Goal: Task Accomplishment & Management: Manage account settings

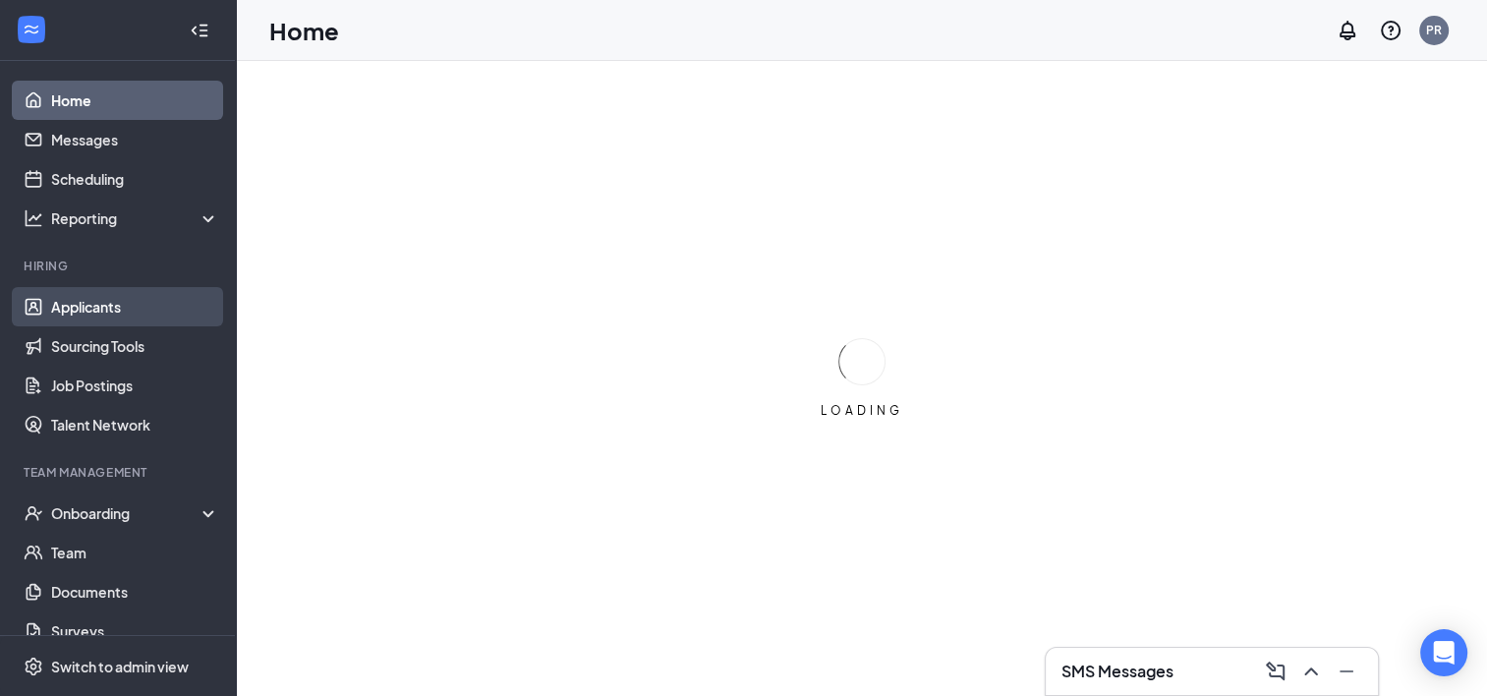
click at [110, 312] on link "Applicants" at bounding box center [135, 306] width 168 height 39
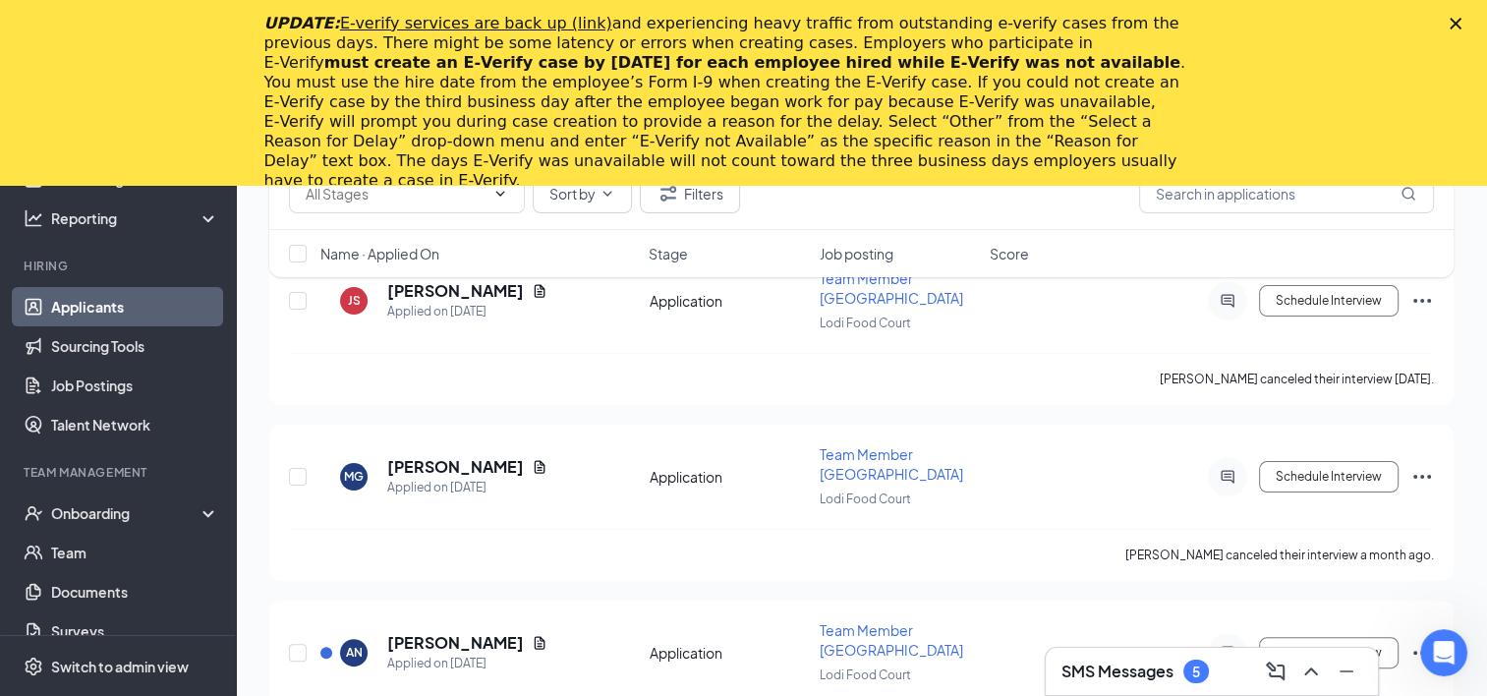
scroll to position [354, 0]
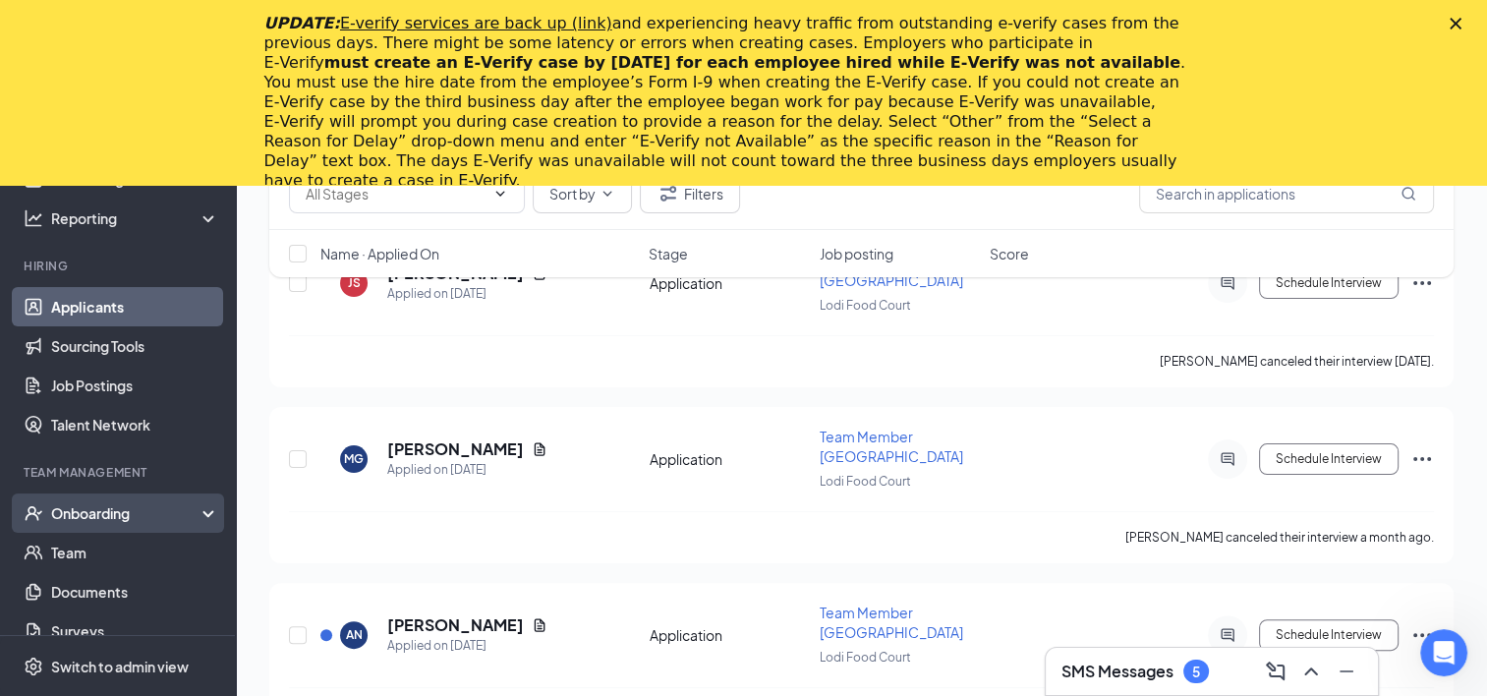
click at [196, 519] on div "Onboarding" at bounding box center [118, 512] width 236 height 39
click at [90, 546] on link "Overview" at bounding box center [135, 552] width 168 height 39
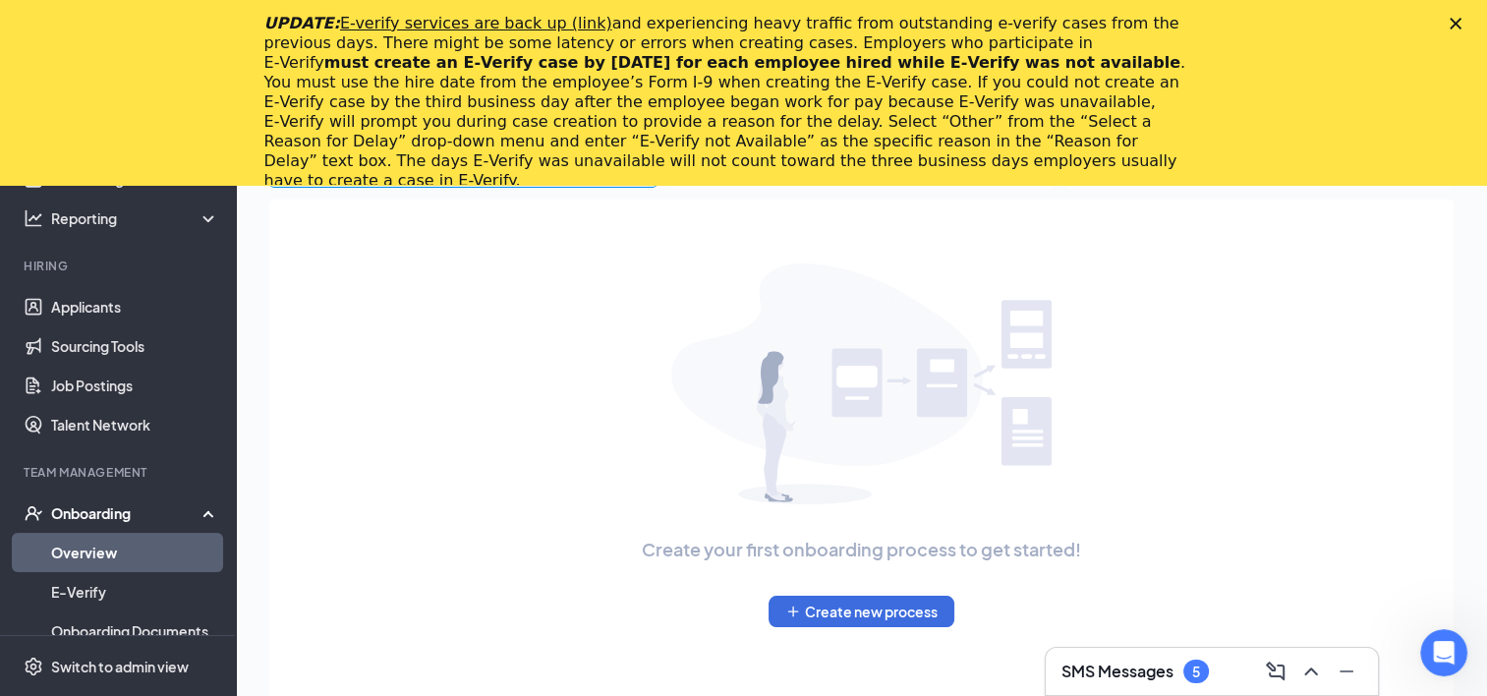
scroll to position [273, 0]
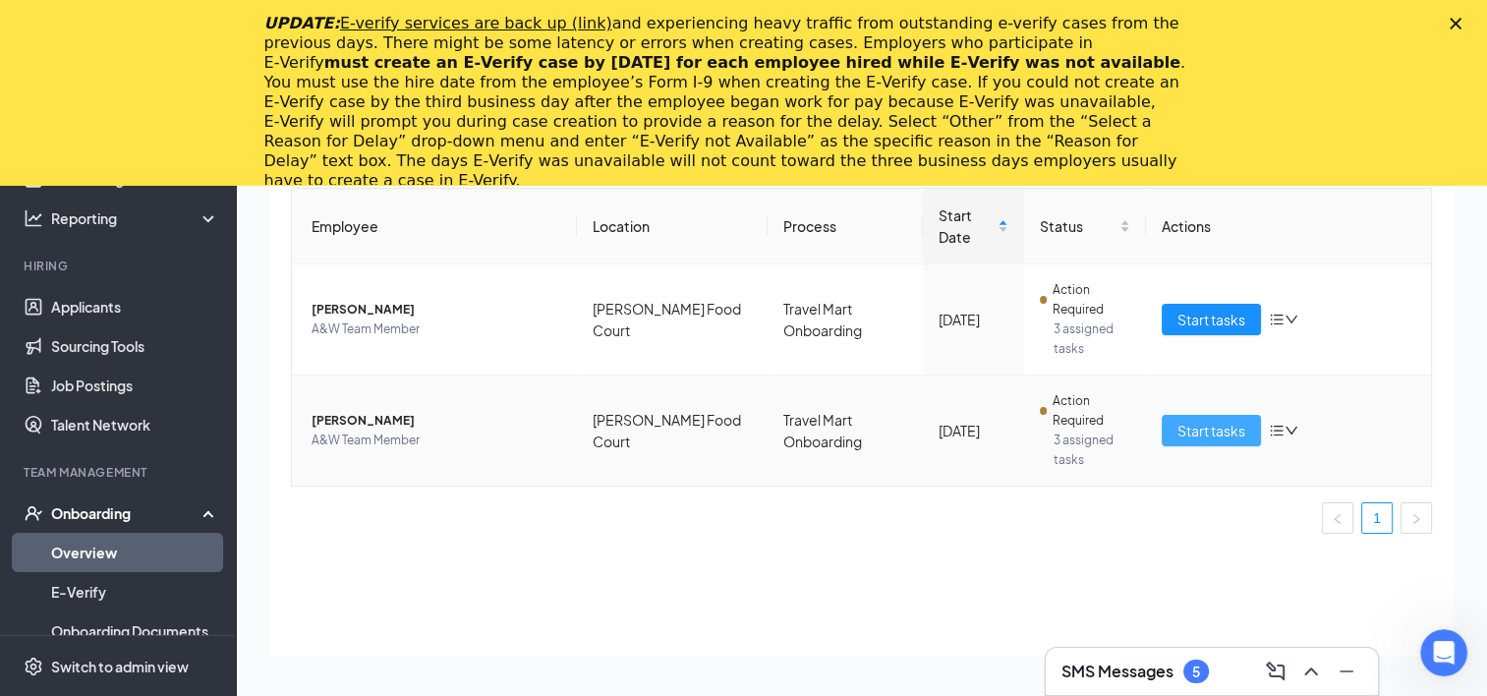
click at [1197, 426] on span "Start tasks" at bounding box center [1211, 431] width 68 height 22
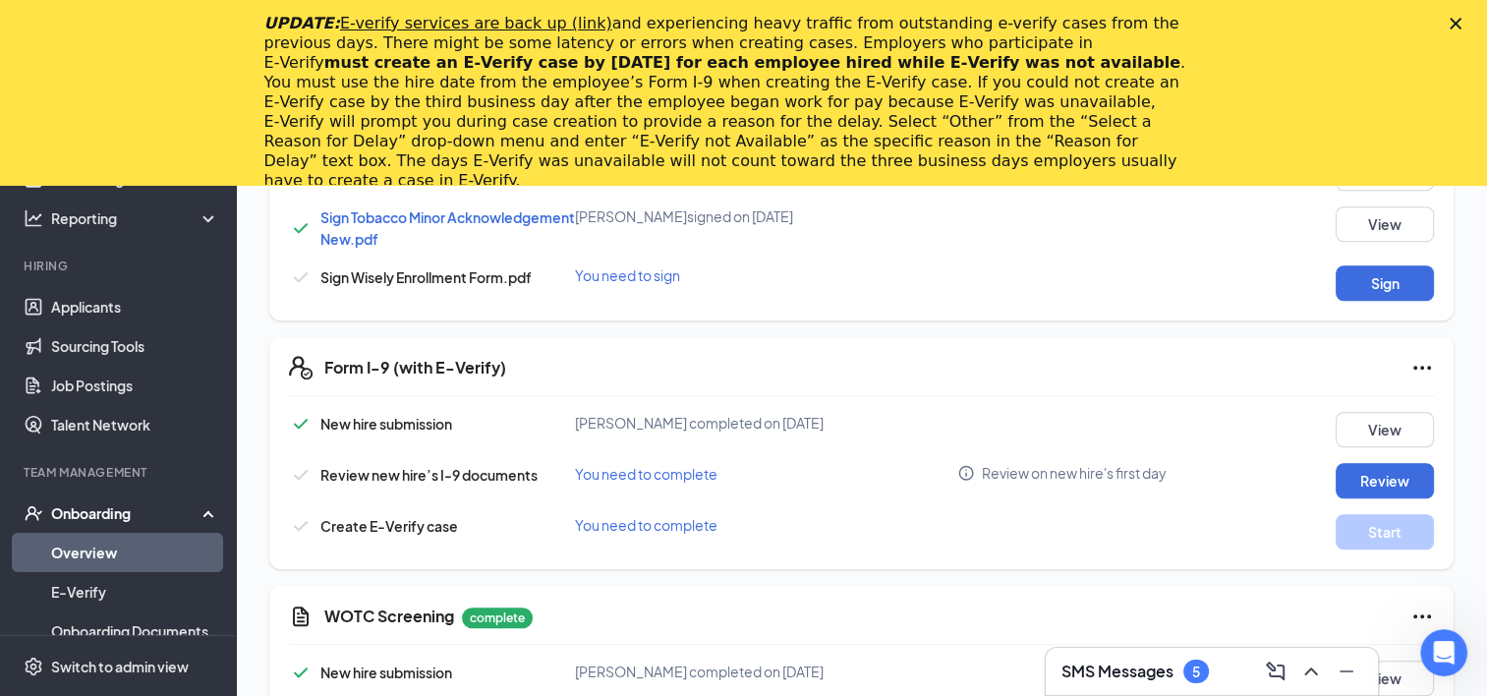
scroll to position [1548, 0]
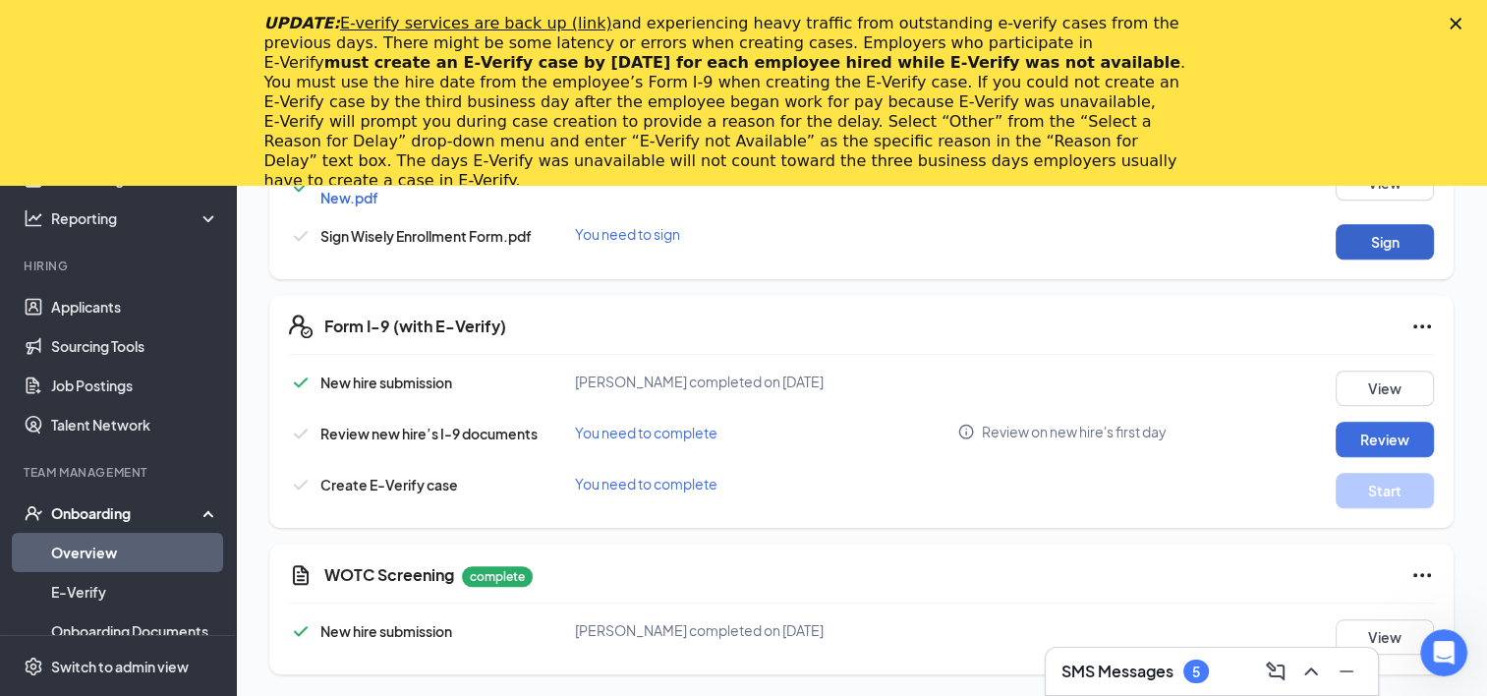
click at [1360, 244] on button "Sign" at bounding box center [1384, 241] width 98 height 35
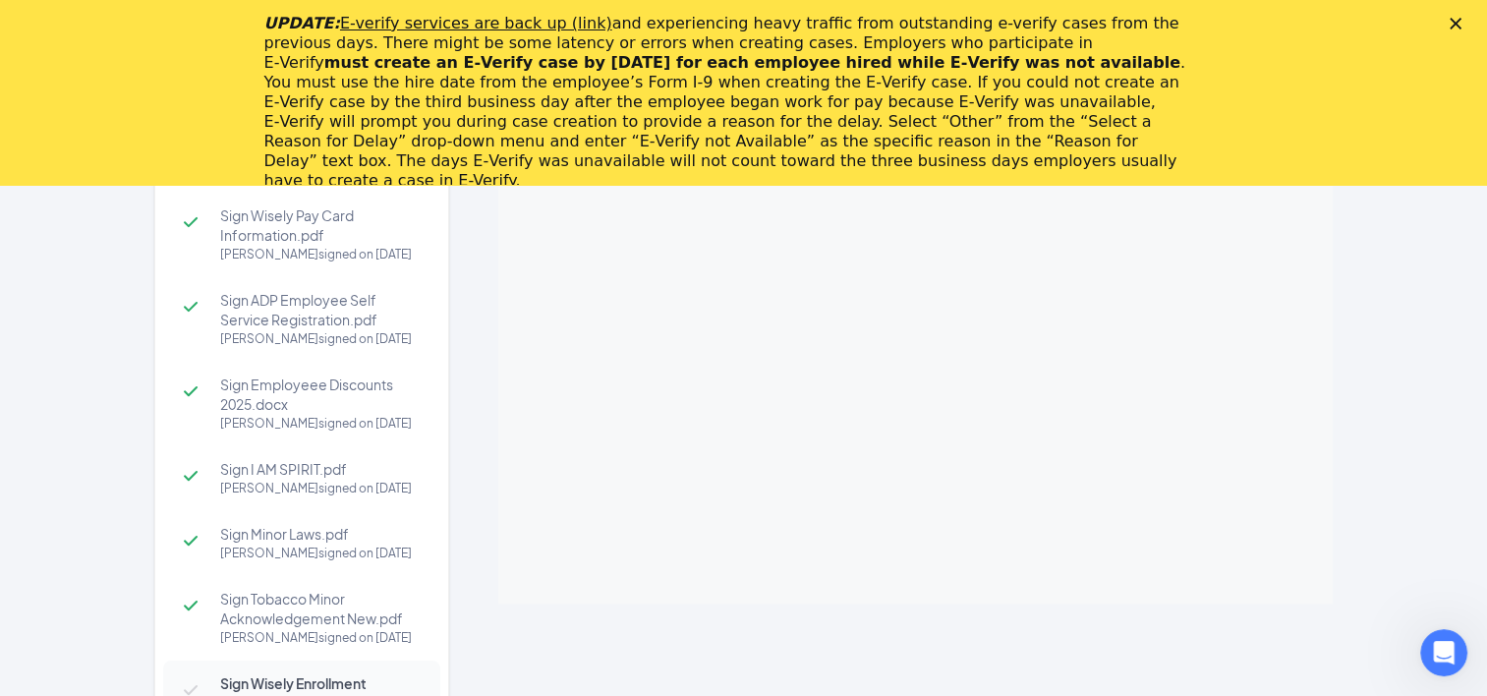
drag, startPoint x: 1324, startPoint y: 283, endPoint x: 1356, endPoint y: 564, distance: 282.9
drag, startPoint x: 1356, startPoint y: 564, endPoint x: 1360, endPoint y: 598, distance: 34.6
click at [1360, 598] on div "Sign Lottery Sales Policy.pdf [PERSON_NAME] signed on [DATE] Sign Wisely Pay Ca…" at bounding box center [744, 446] width 1258 height 654
drag, startPoint x: 1324, startPoint y: 313, endPoint x: 1356, endPoint y: 524, distance: 212.8
click at [1356, 524] on div "Sign Lottery Sales Policy.pdf [PERSON_NAME] signed on [DATE] Sign Wisely Pay Ca…" at bounding box center [744, 446] width 1258 height 654
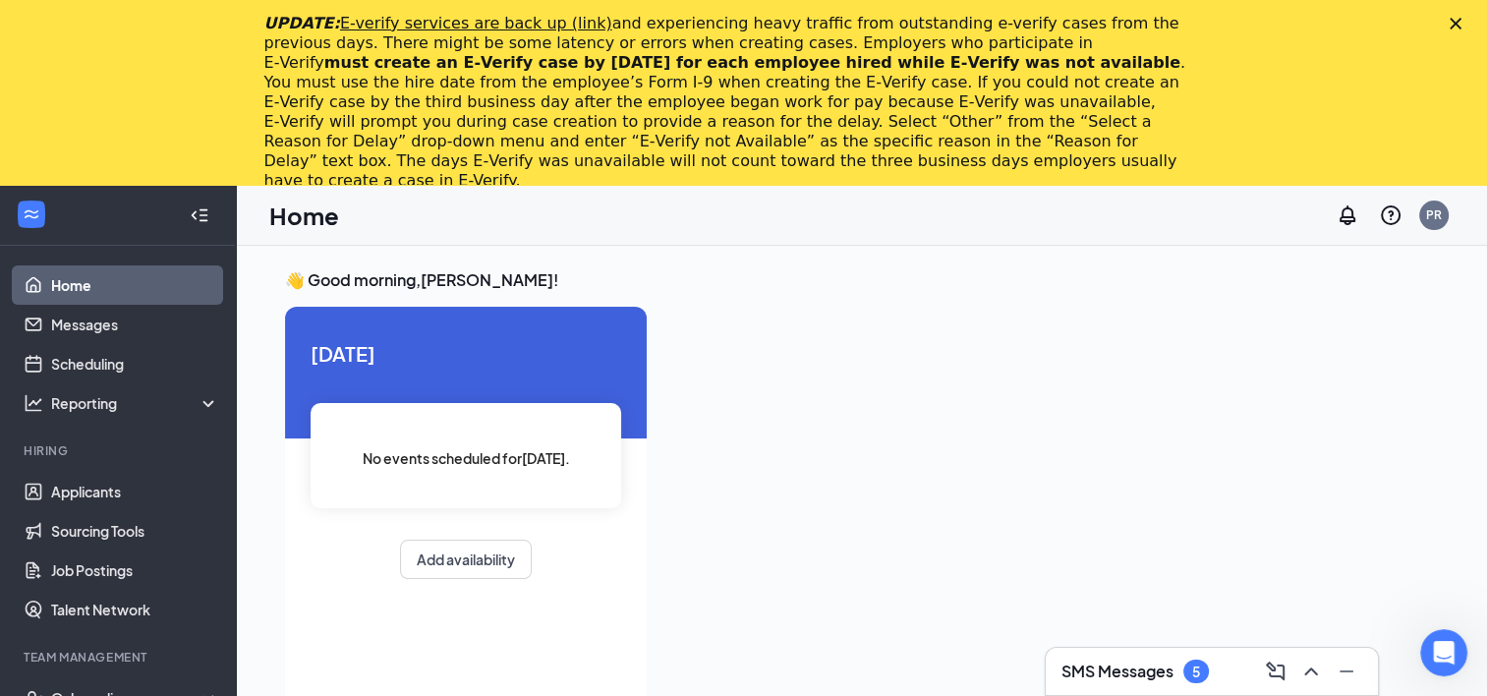
click at [1114, 659] on div "SMS Messages 5" at bounding box center [1134, 671] width 147 height 24
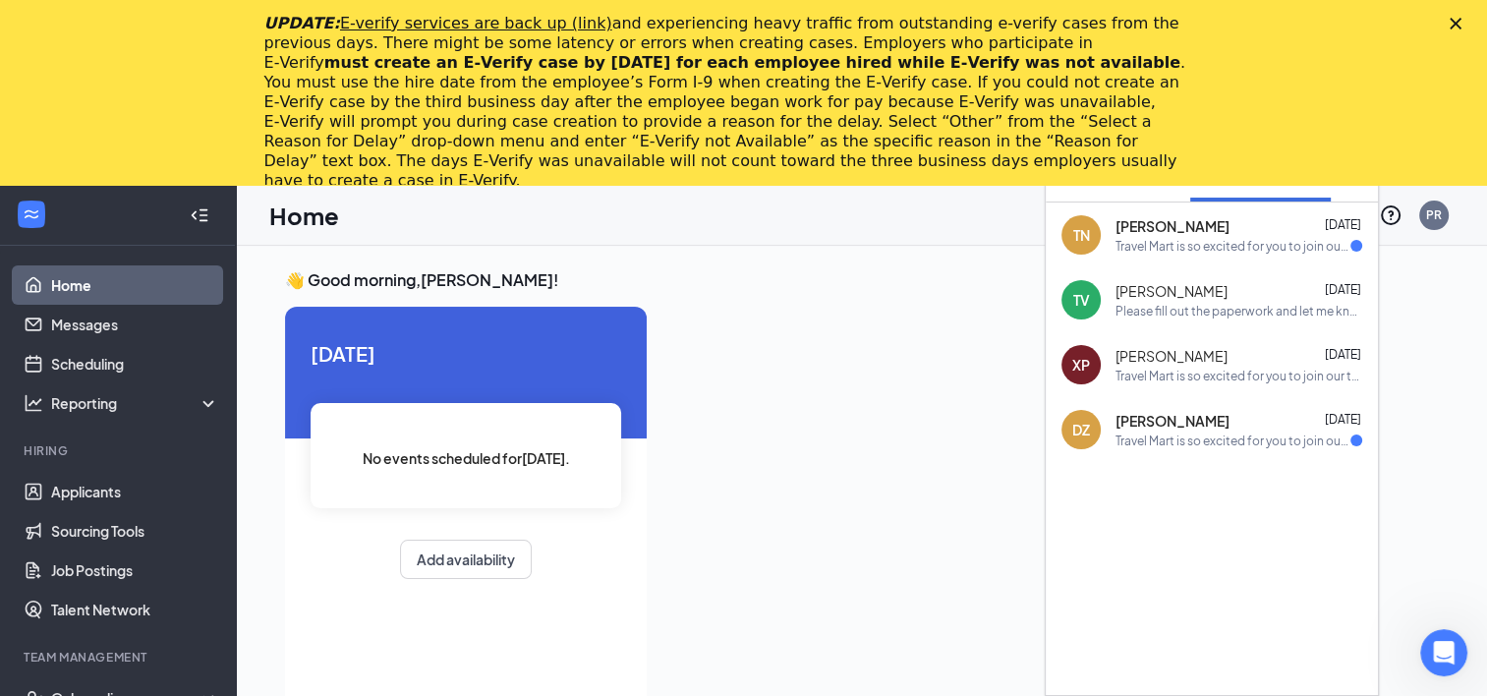
click at [920, 371] on div at bounding box center [1049, 592] width 775 height 570
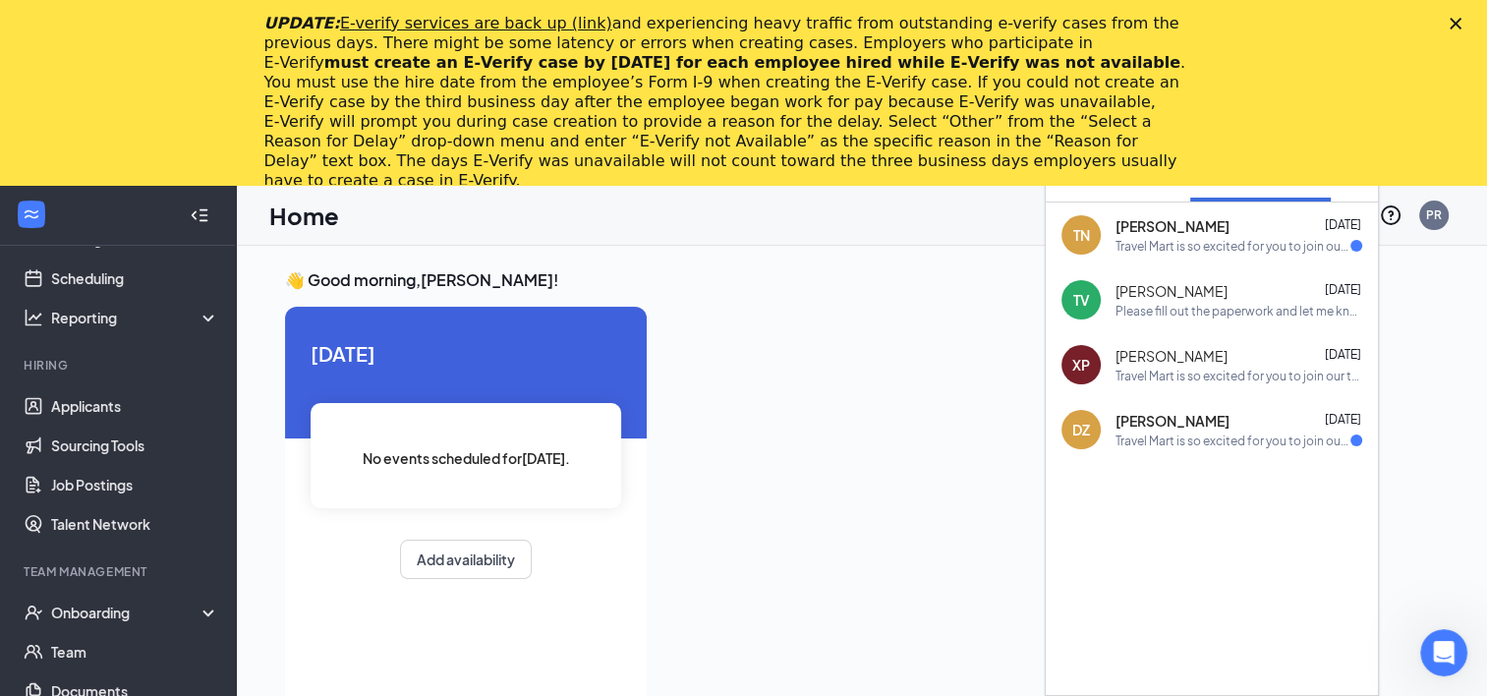
scroll to position [112, 0]
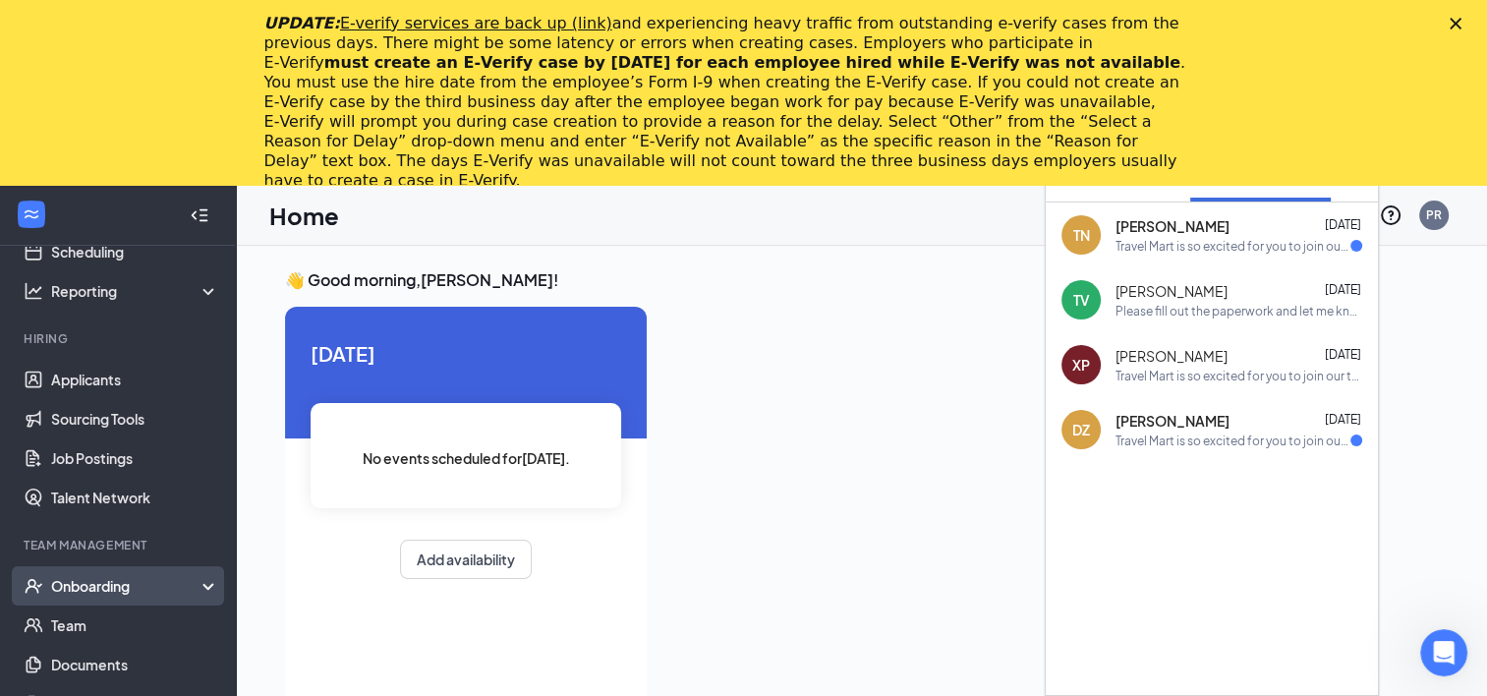
click at [127, 578] on div "Onboarding" at bounding box center [126, 586] width 151 height 20
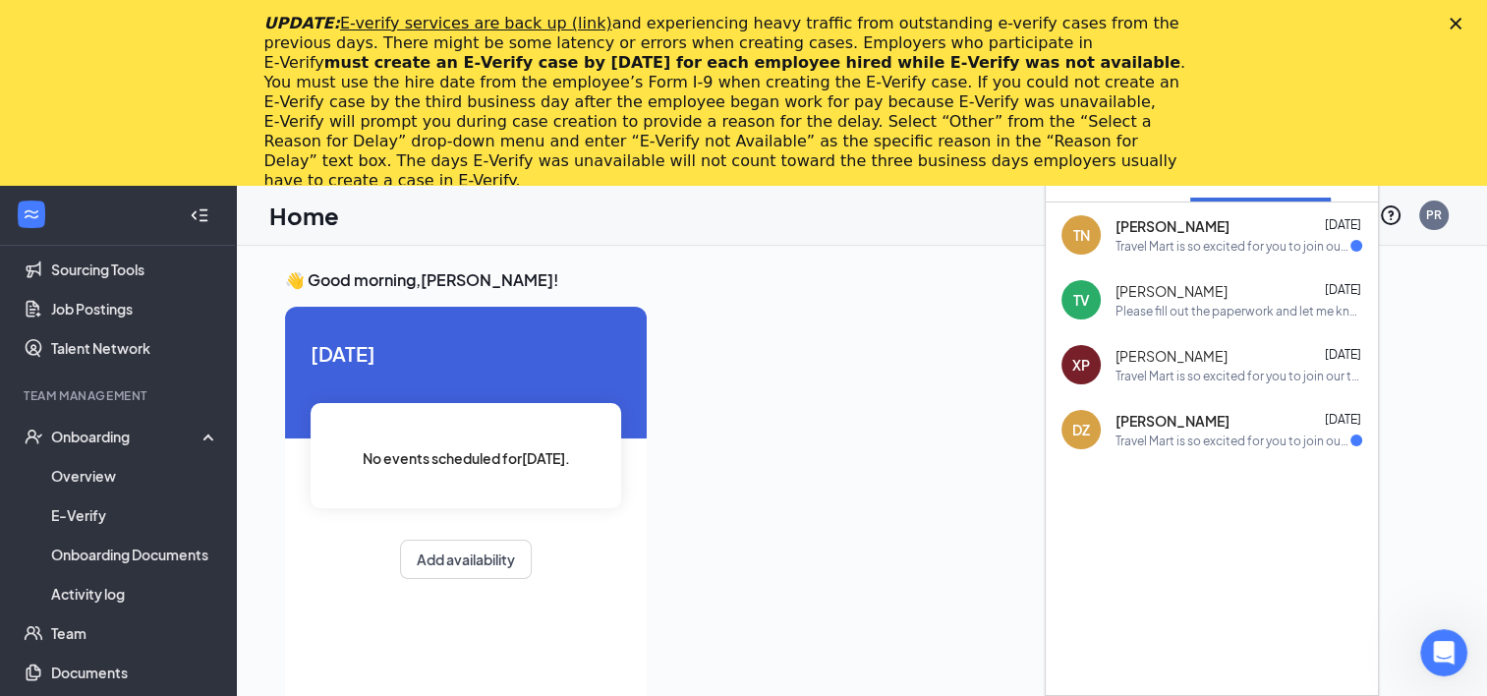
scroll to position [269, 0]
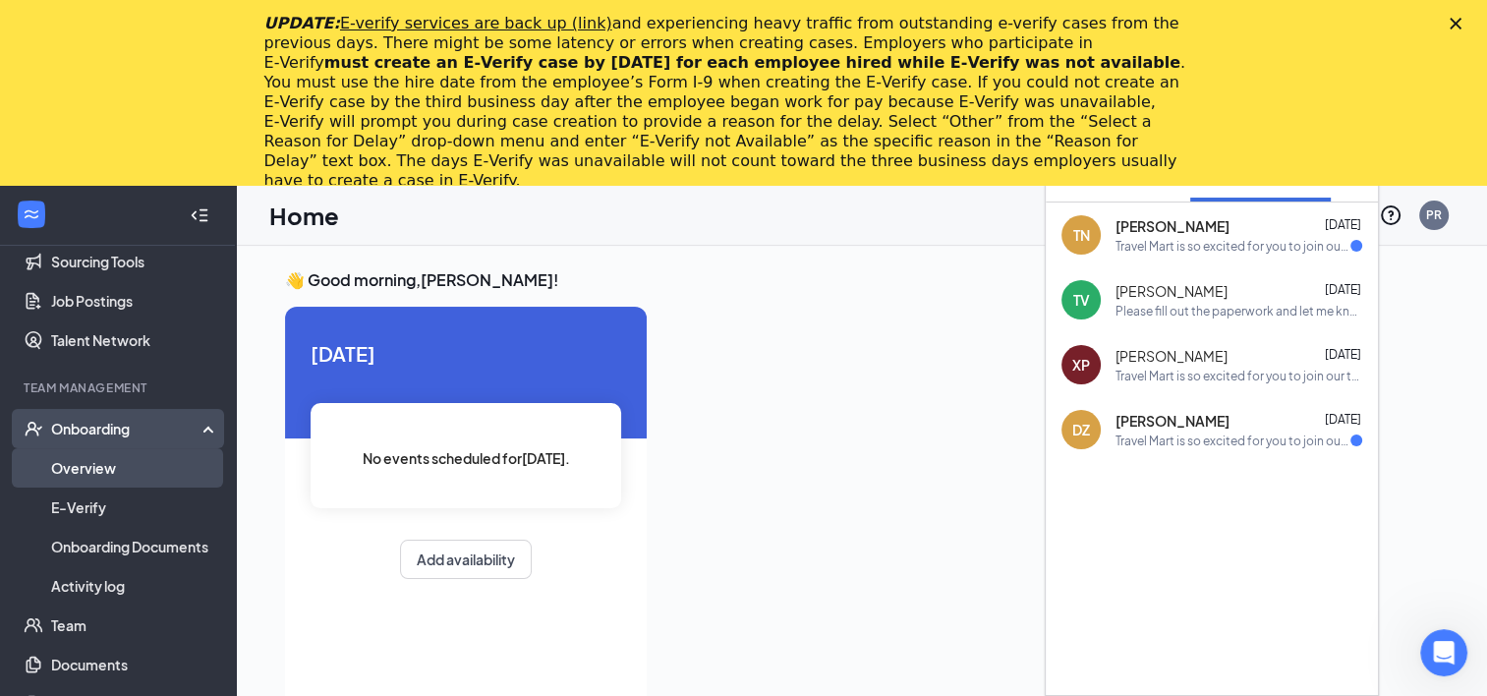
click at [106, 460] on link "Overview" at bounding box center [135, 467] width 168 height 39
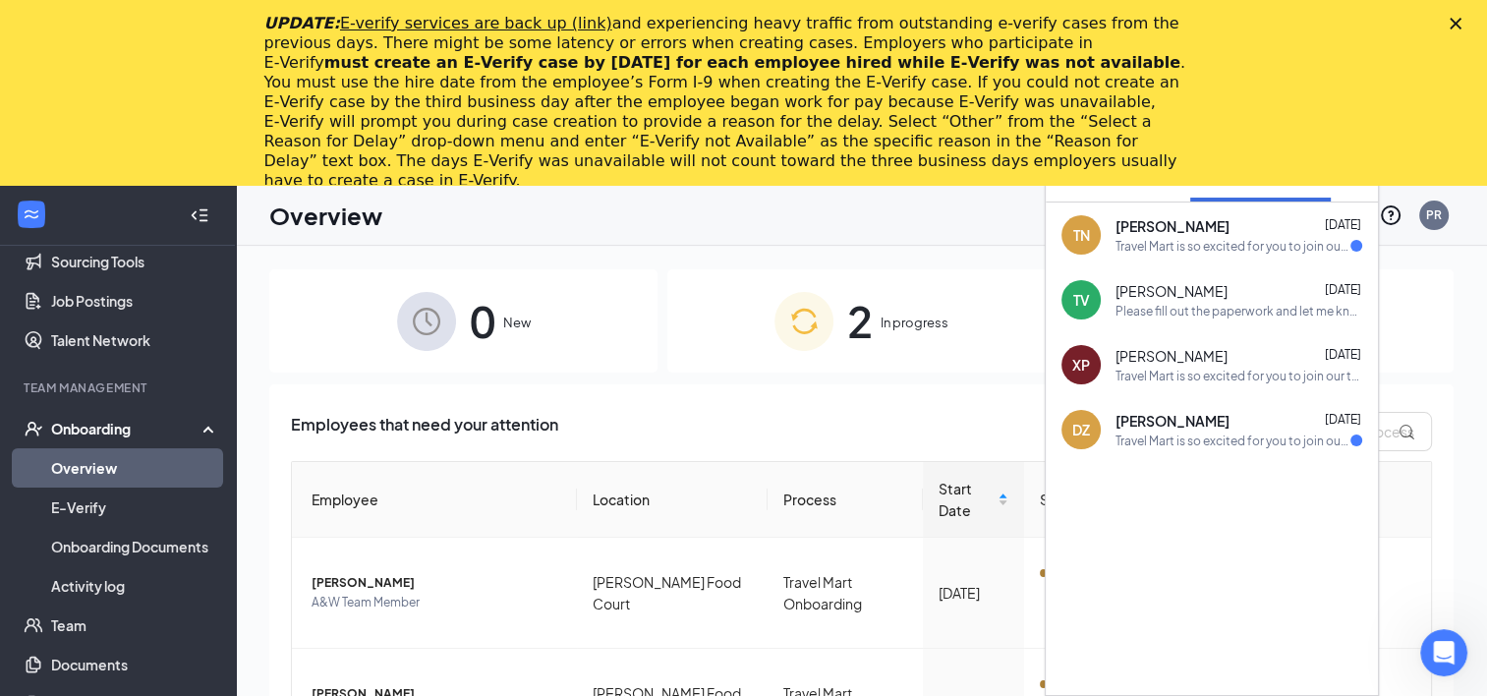
click at [929, 451] on div "Employees that need your attention Employee Location Process Start Date Status …" at bounding box center [861, 617] width 1141 height 411
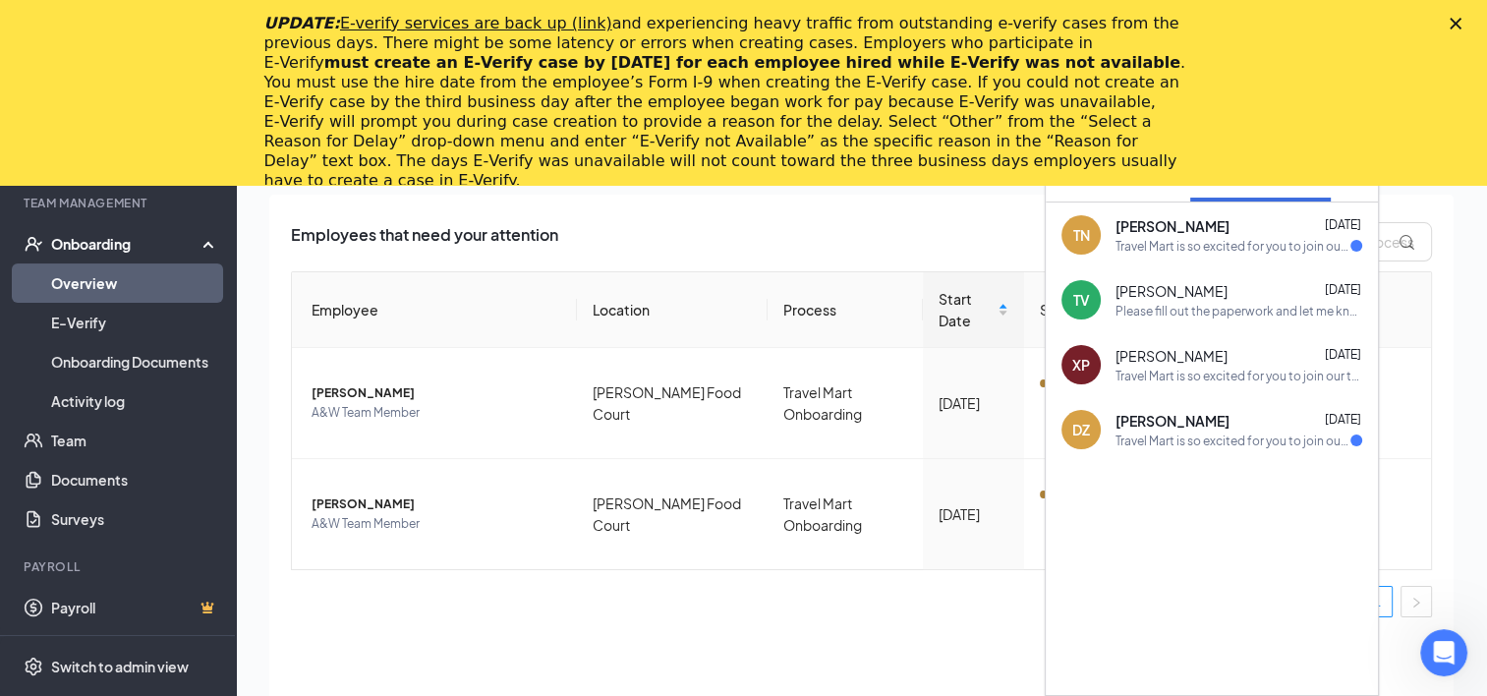
scroll to position [199, 0]
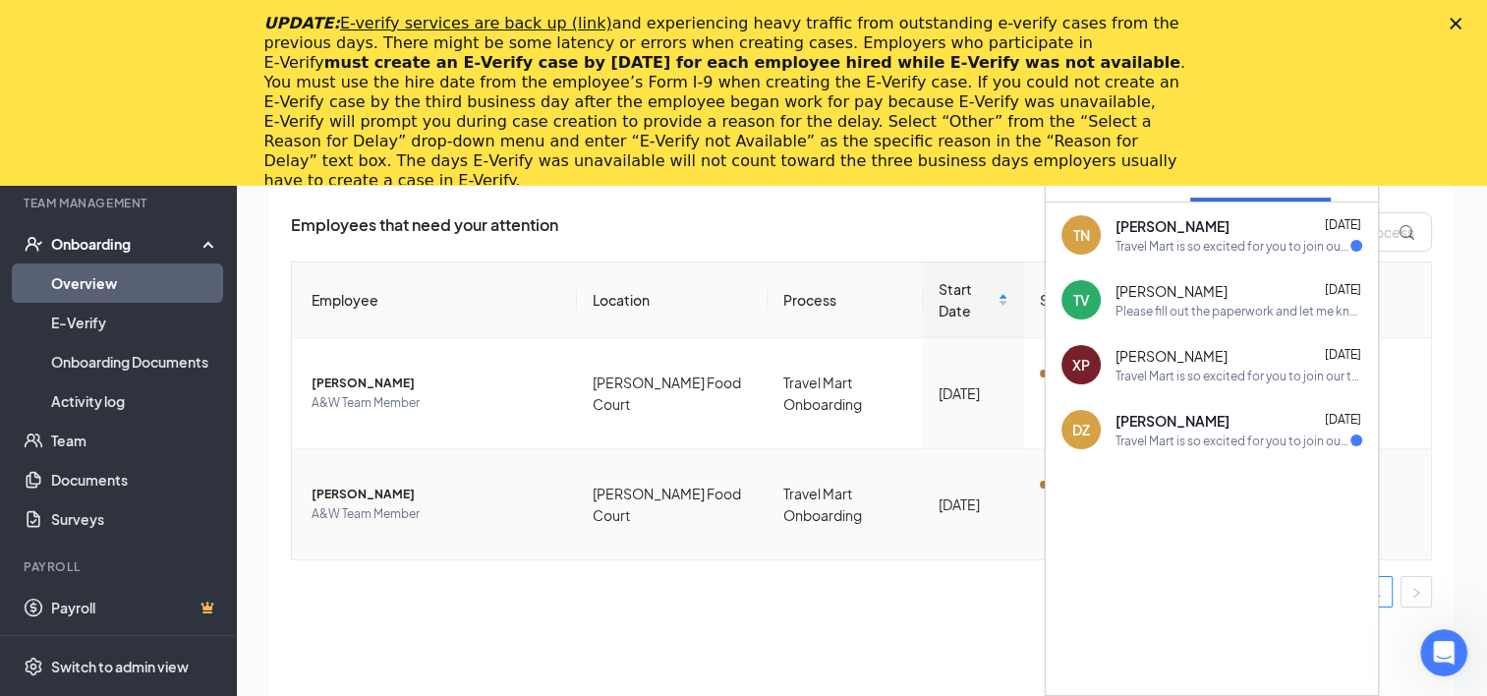
click at [341, 507] on span "A&W Team Member" at bounding box center [436, 514] width 250 height 20
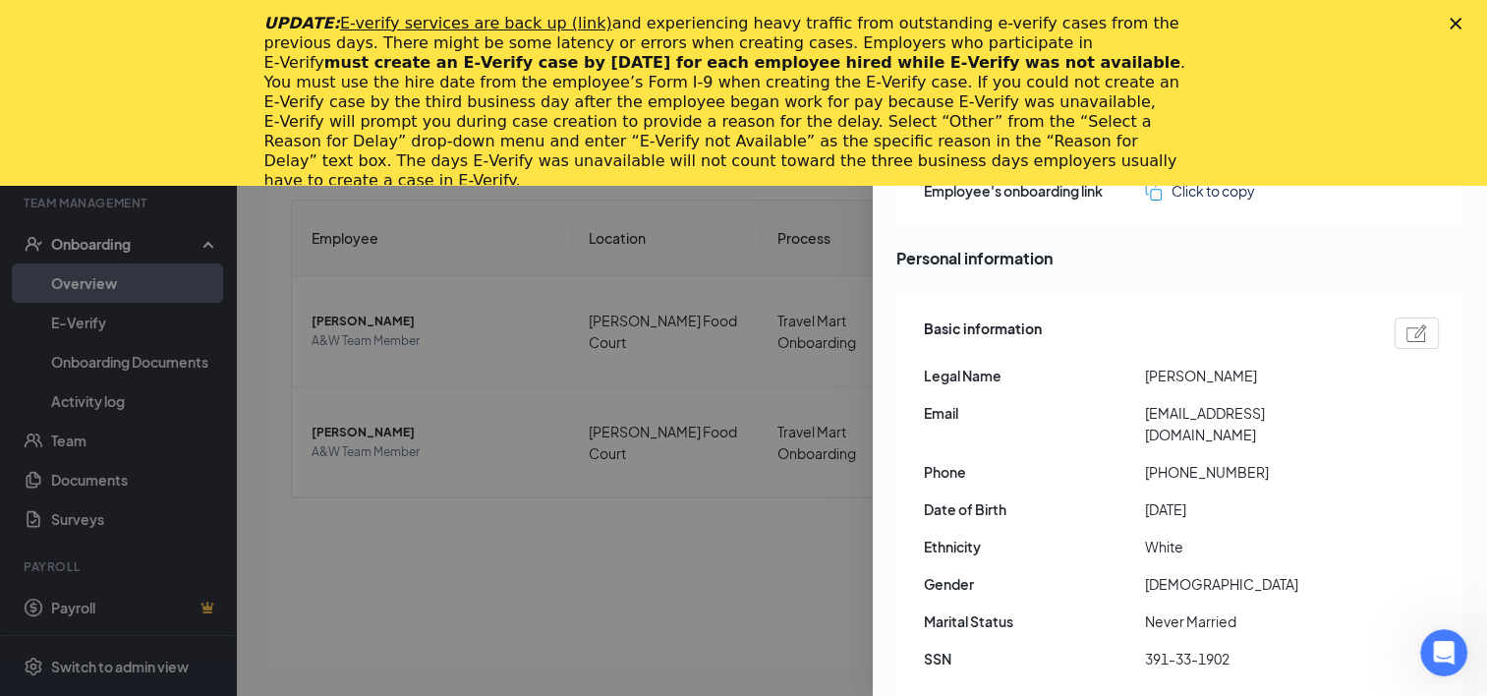
scroll to position [273, 0]
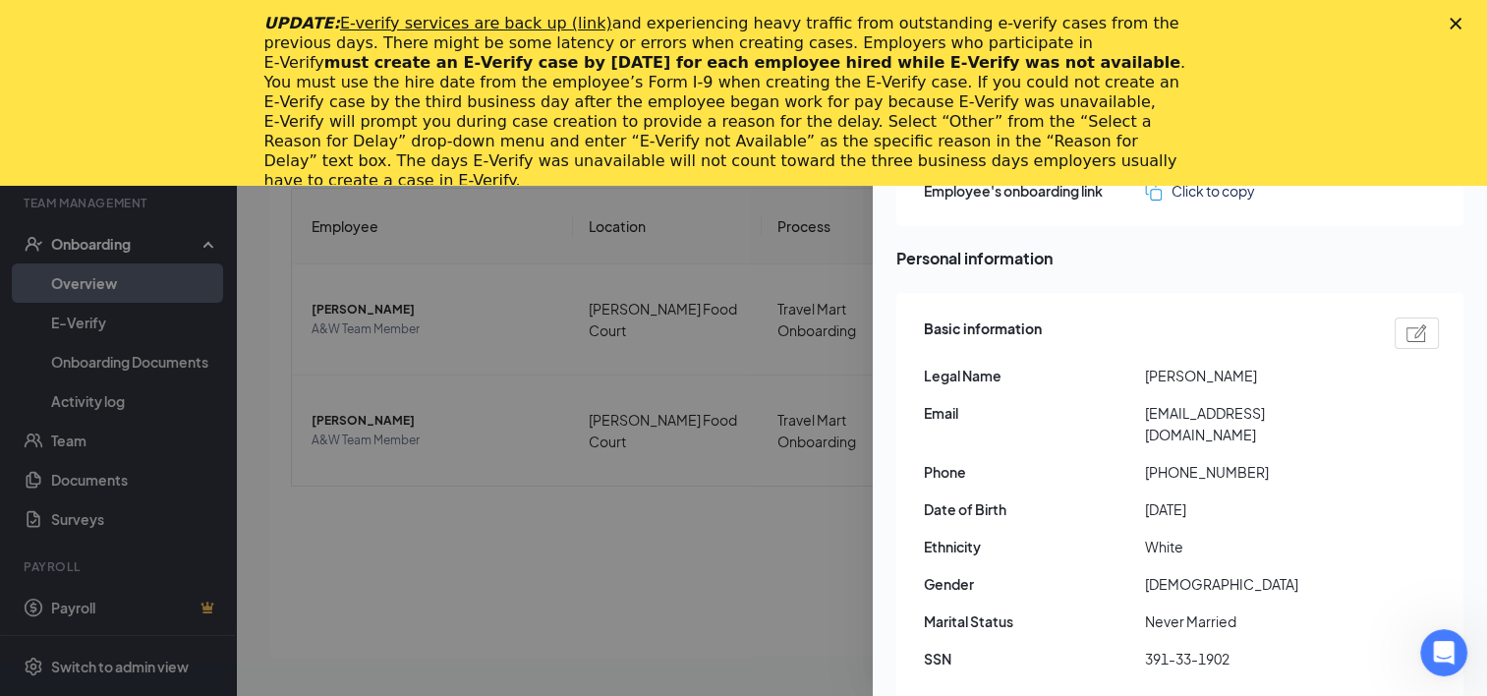
click at [1461, 24] on polygon "Close" at bounding box center [1455, 24] width 12 height 12
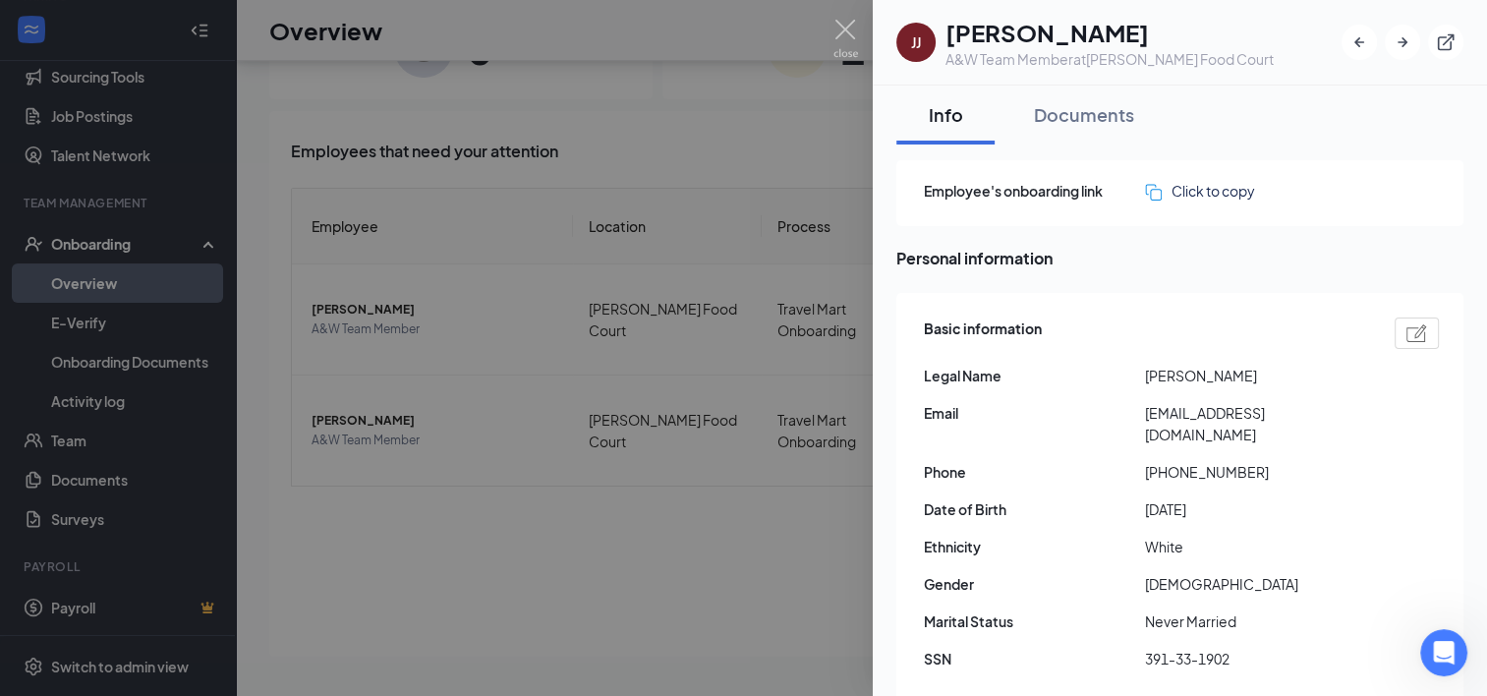
scroll to position [88, 0]
click at [1406, 336] on img at bounding box center [1416, 333] width 21 height 18
type input "[DATE]"
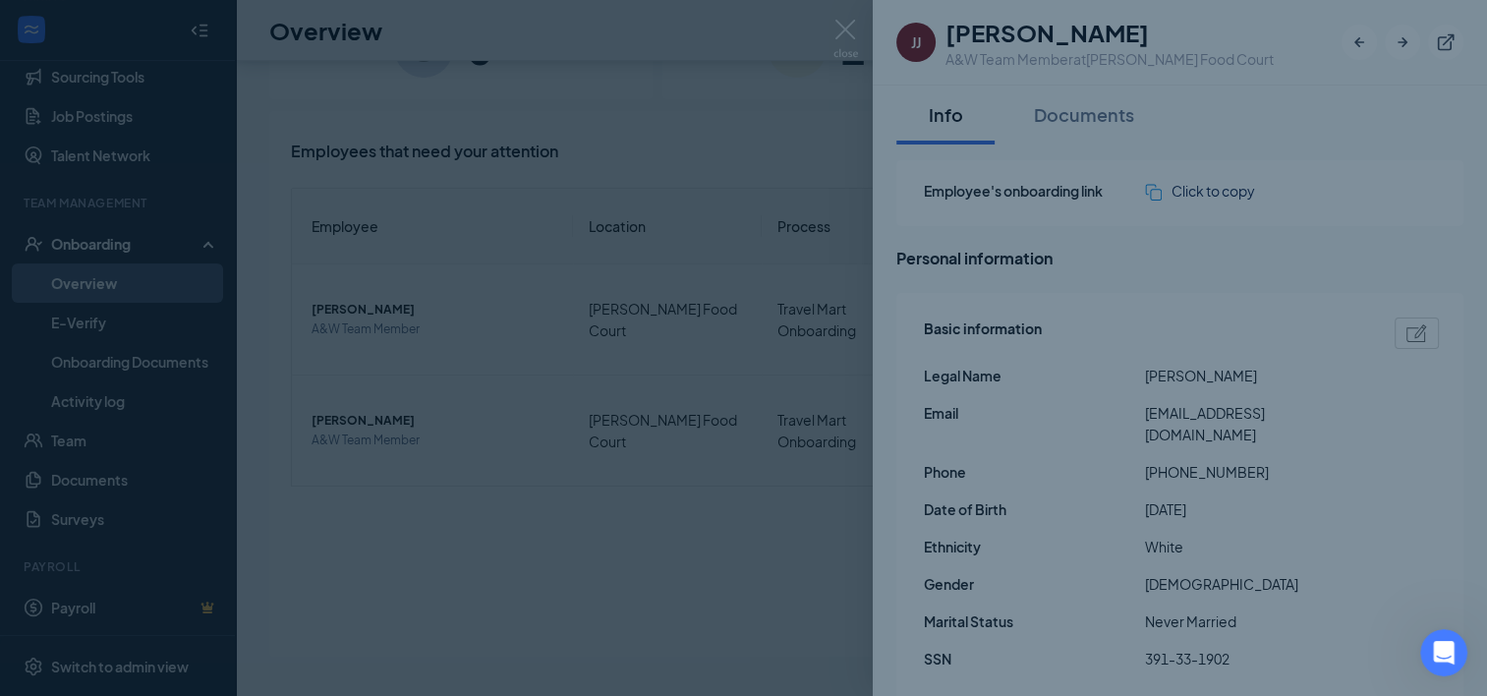
type input "(608) 573-9246"
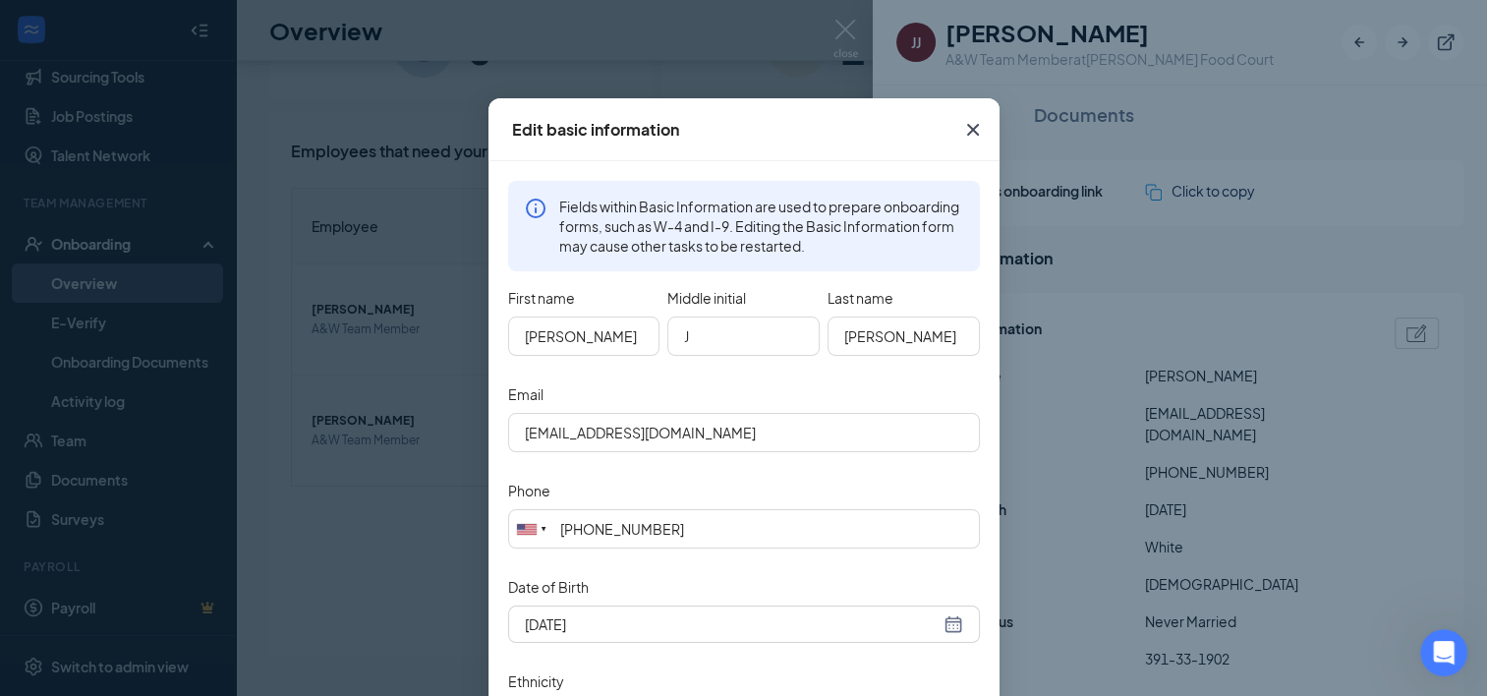
click at [1469, 391] on div "Edit basic information Fields within Basic Information are used to prepare onbo…" at bounding box center [743, 348] width 1487 height 696
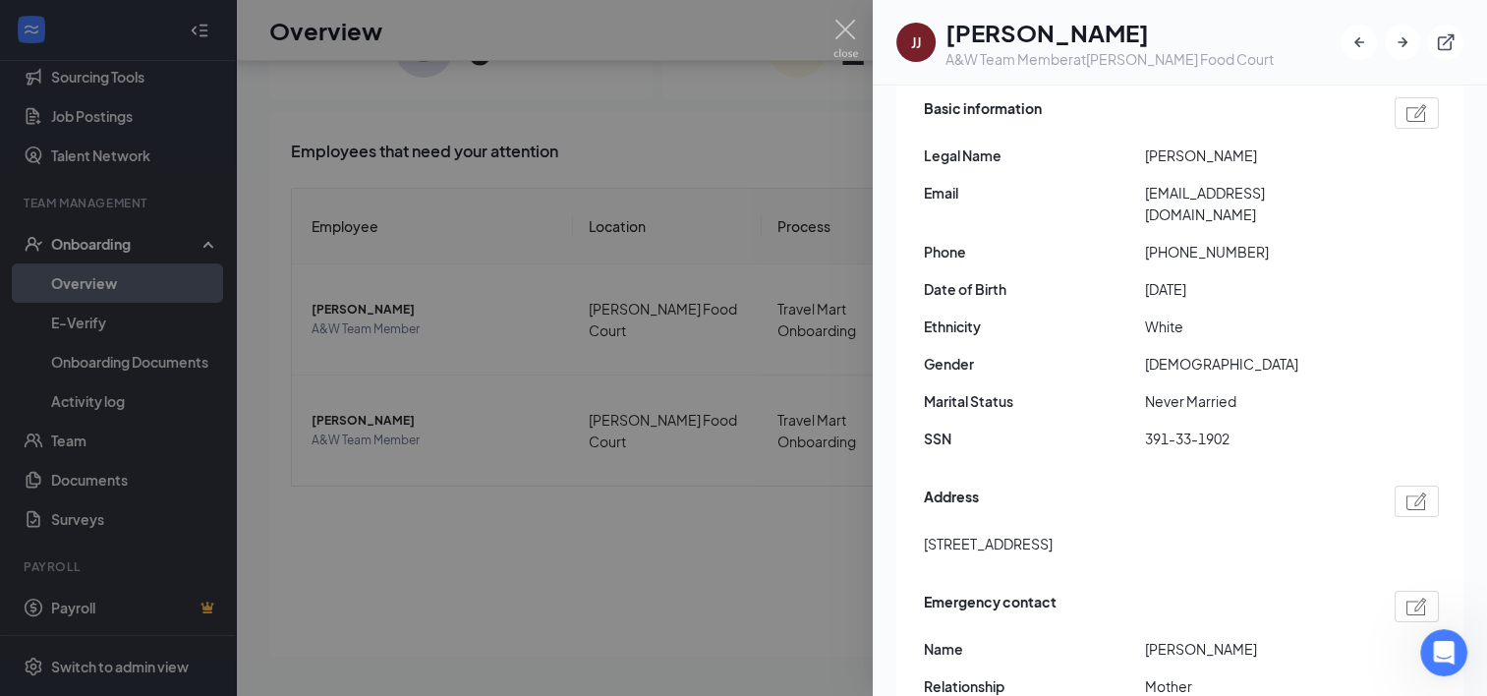
scroll to position [0, 0]
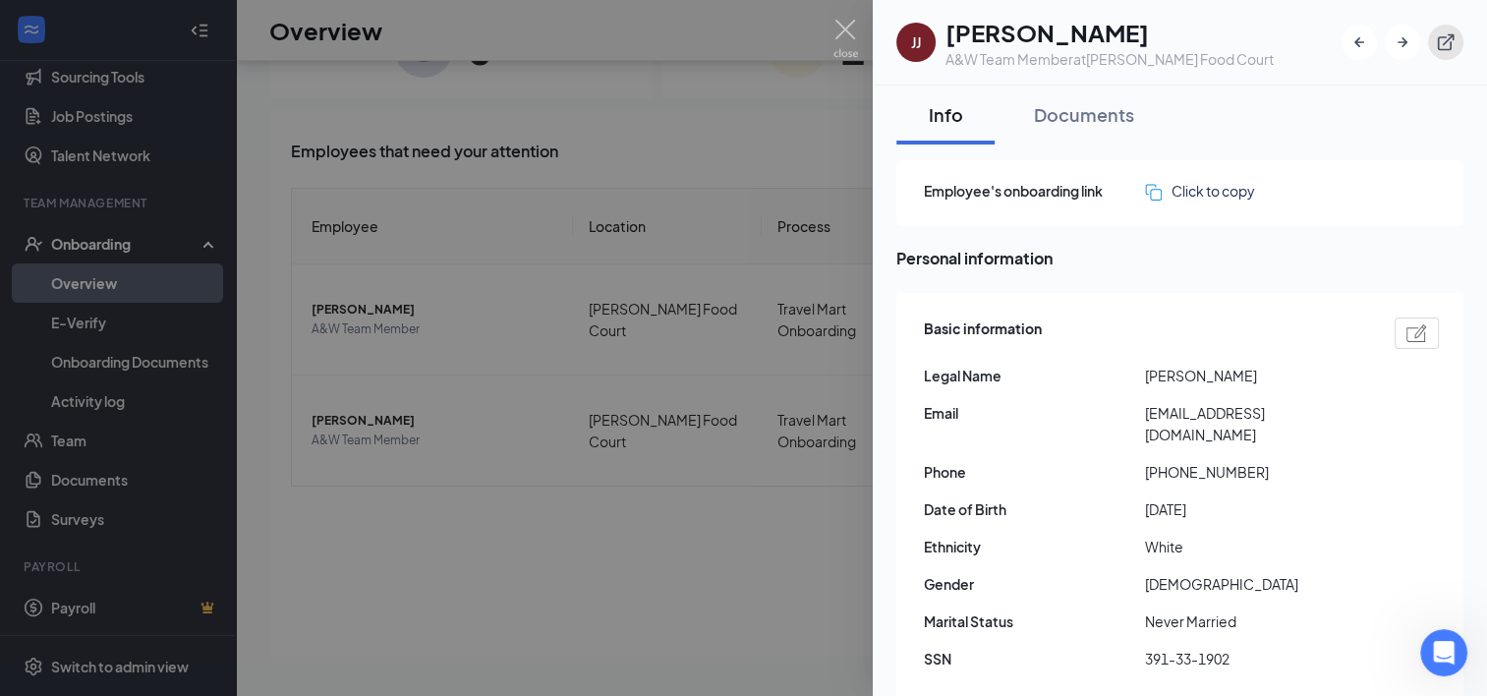
click at [1443, 44] on icon "ExternalLink" at bounding box center [1446, 42] width 20 height 20
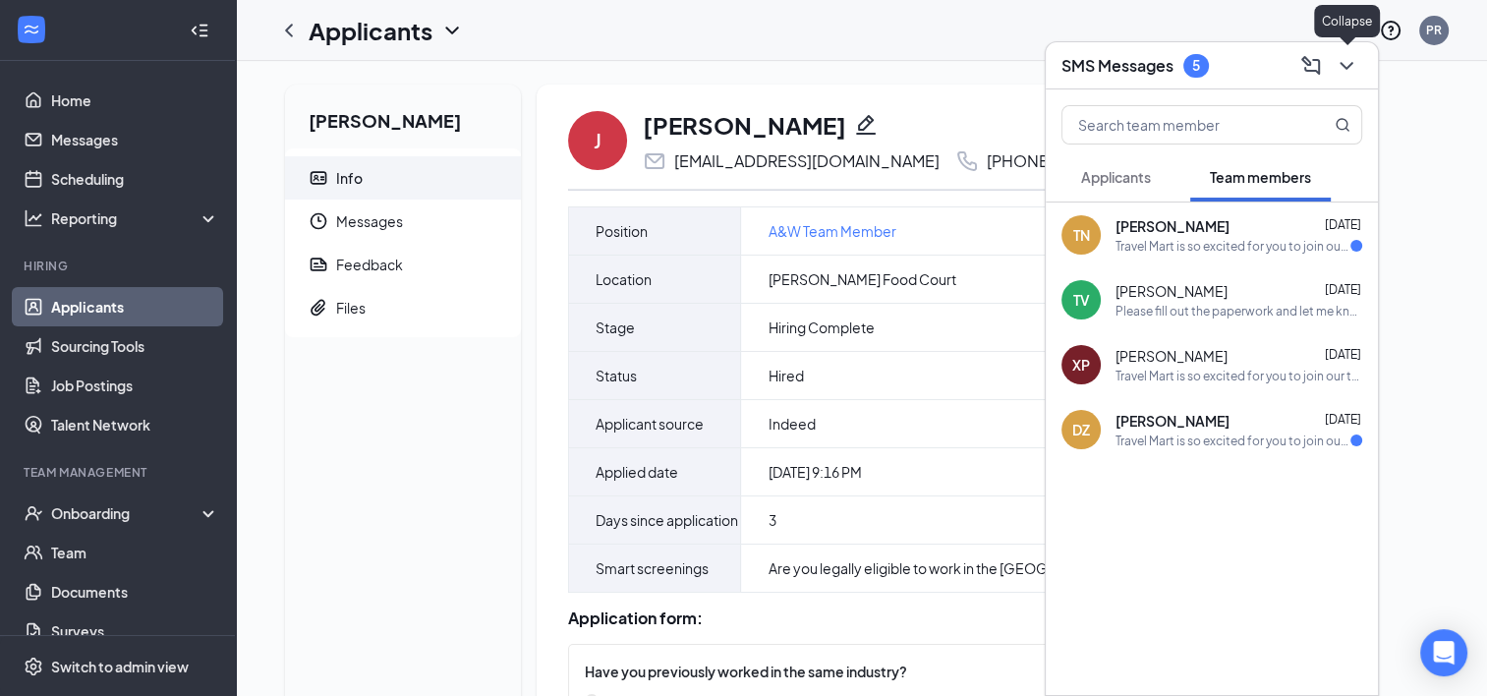
click at [1346, 69] on icon "ChevronDown" at bounding box center [1345, 66] width 13 height 8
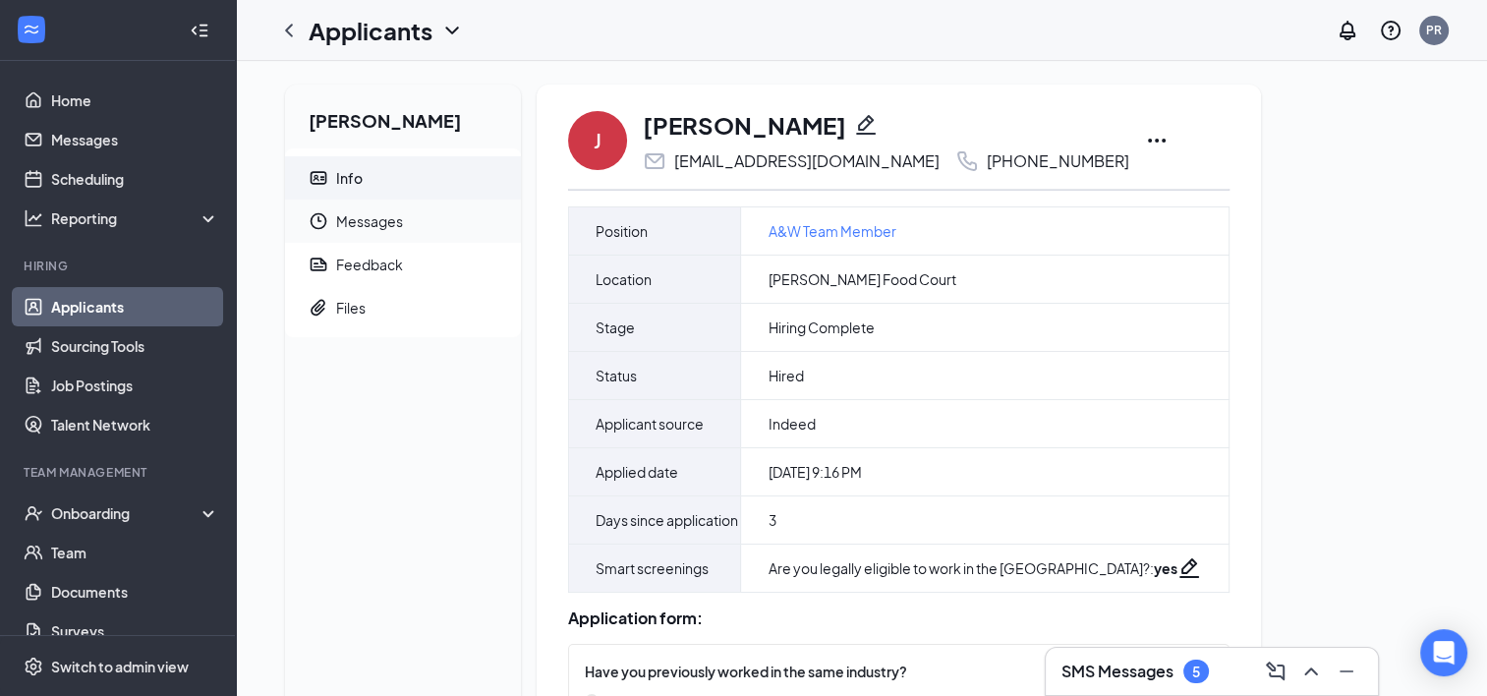
click at [357, 221] on span "Messages" at bounding box center [420, 220] width 169 height 43
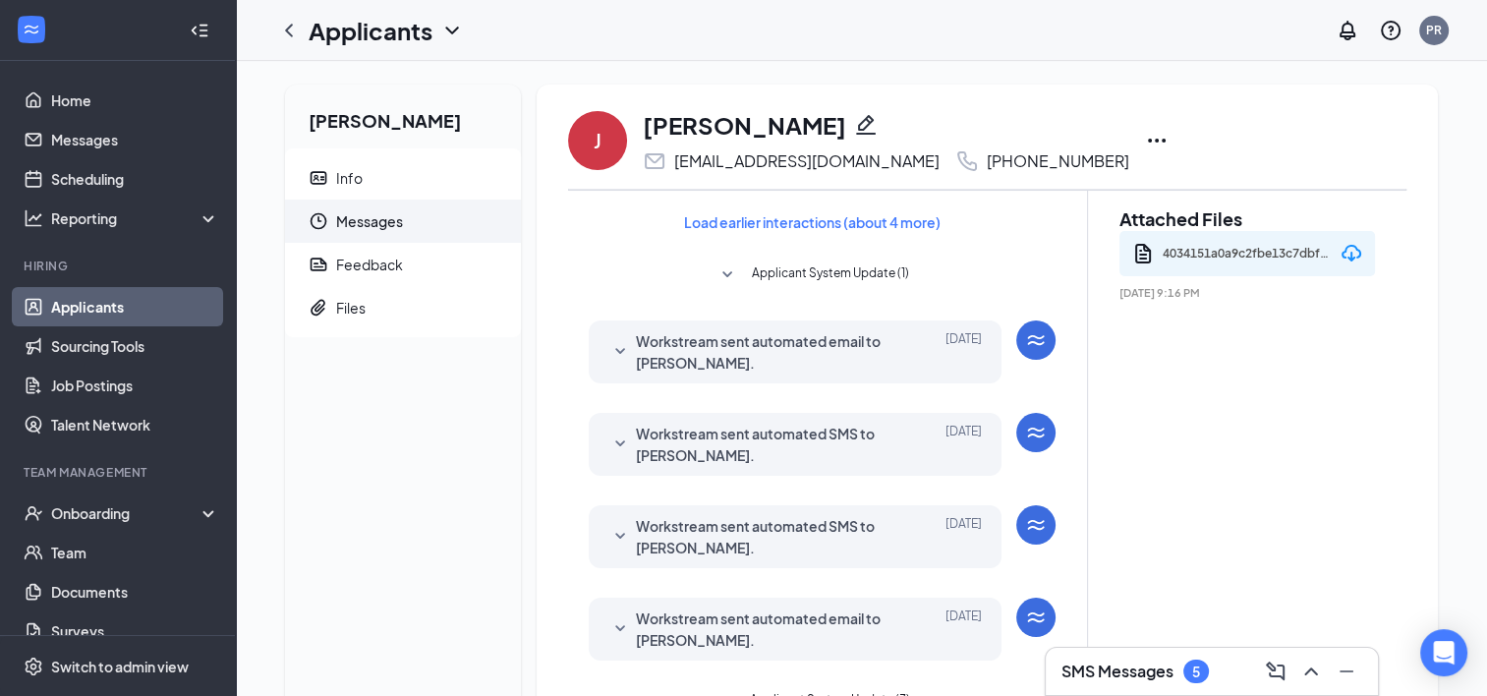
click at [1145, 143] on icon "Ellipses" at bounding box center [1157, 141] width 24 height 24
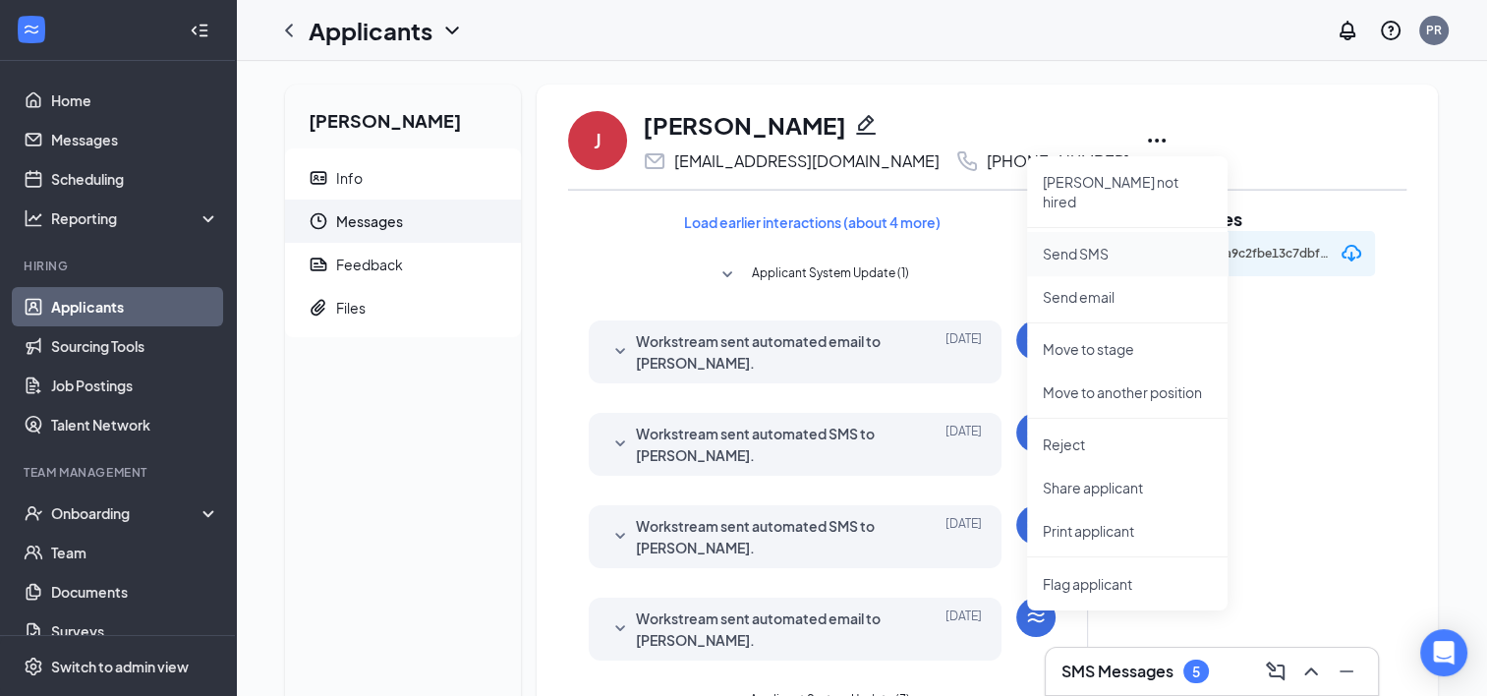
click at [1094, 244] on p "Send SMS" at bounding box center [1127, 254] width 169 height 20
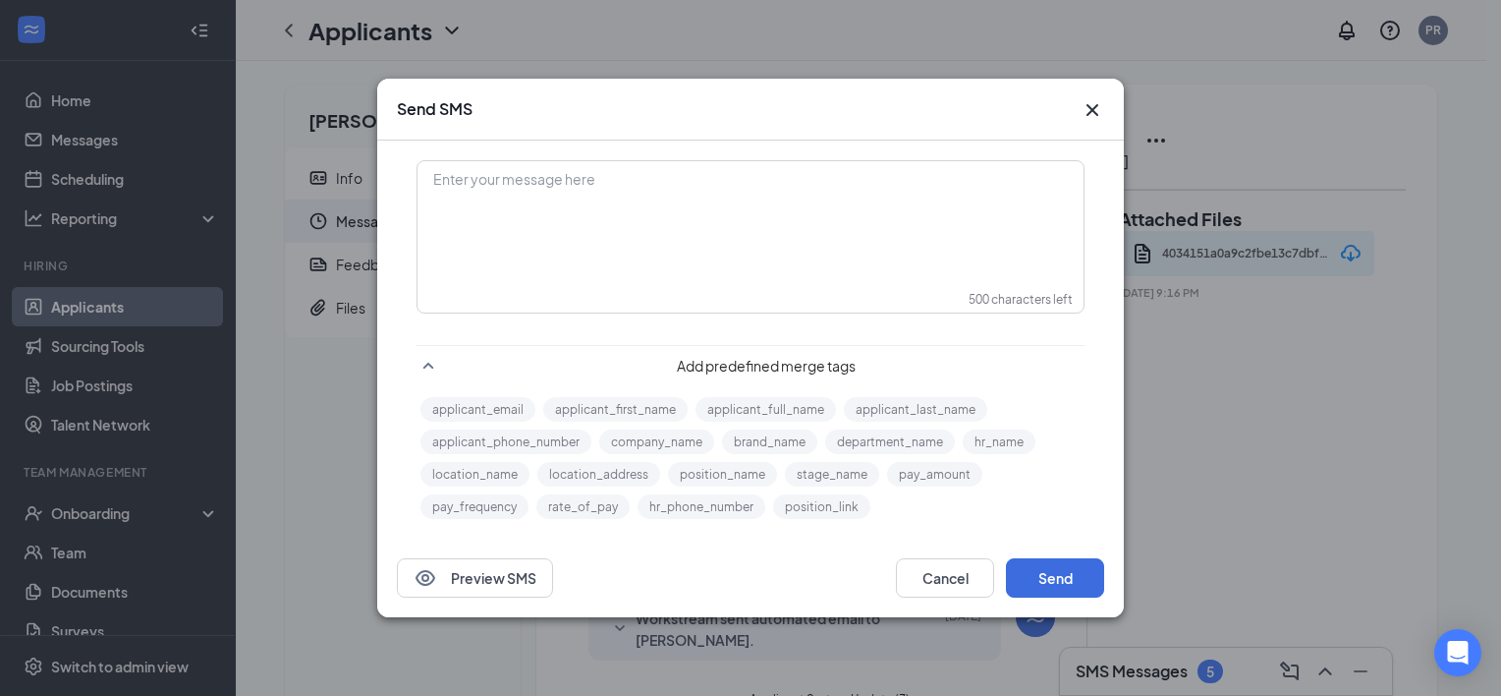
click at [942, 215] on div "Enter your message here" at bounding box center [751, 211] width 664 height 98
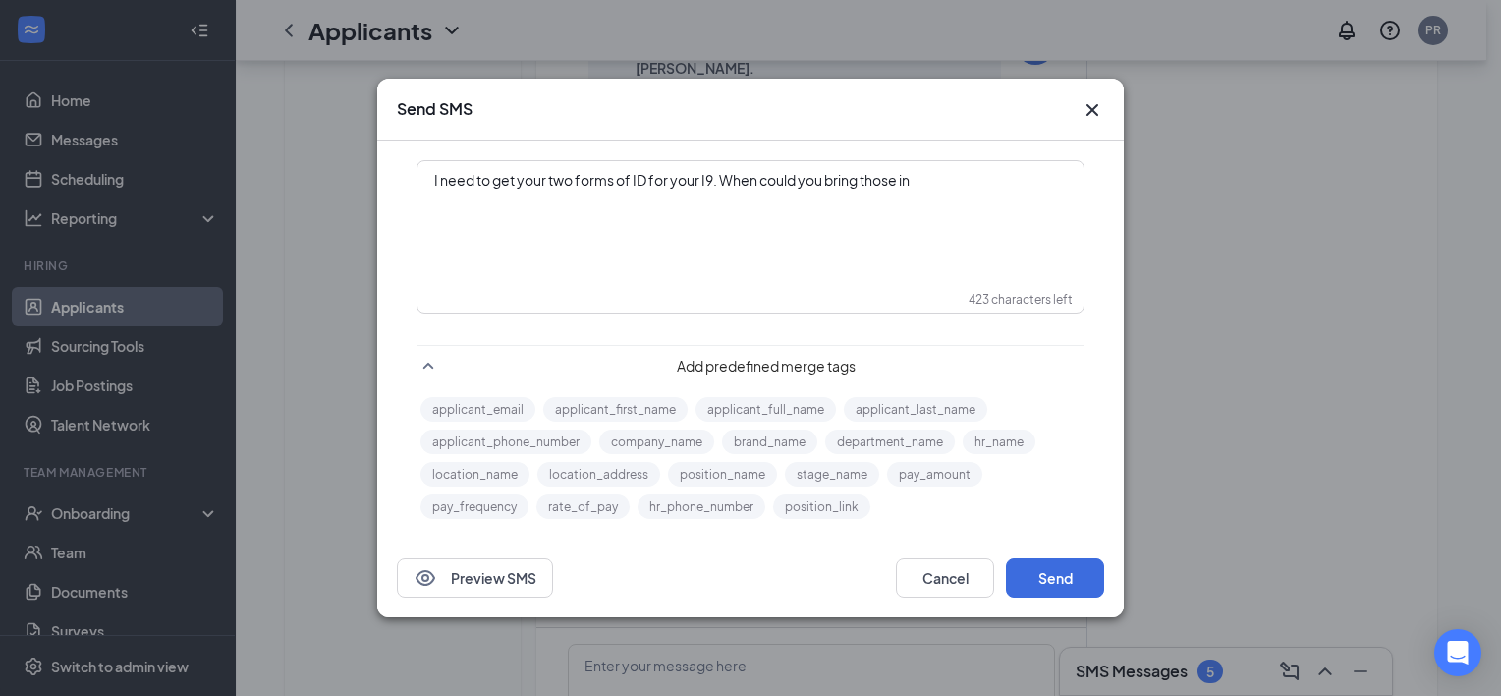
scroll to position [489, 0]
click at [690, 207] on div "I need to get your two forms of ID for your I9. When could you bring those in s…" at bounding box center [750, 190] width 633 height 41
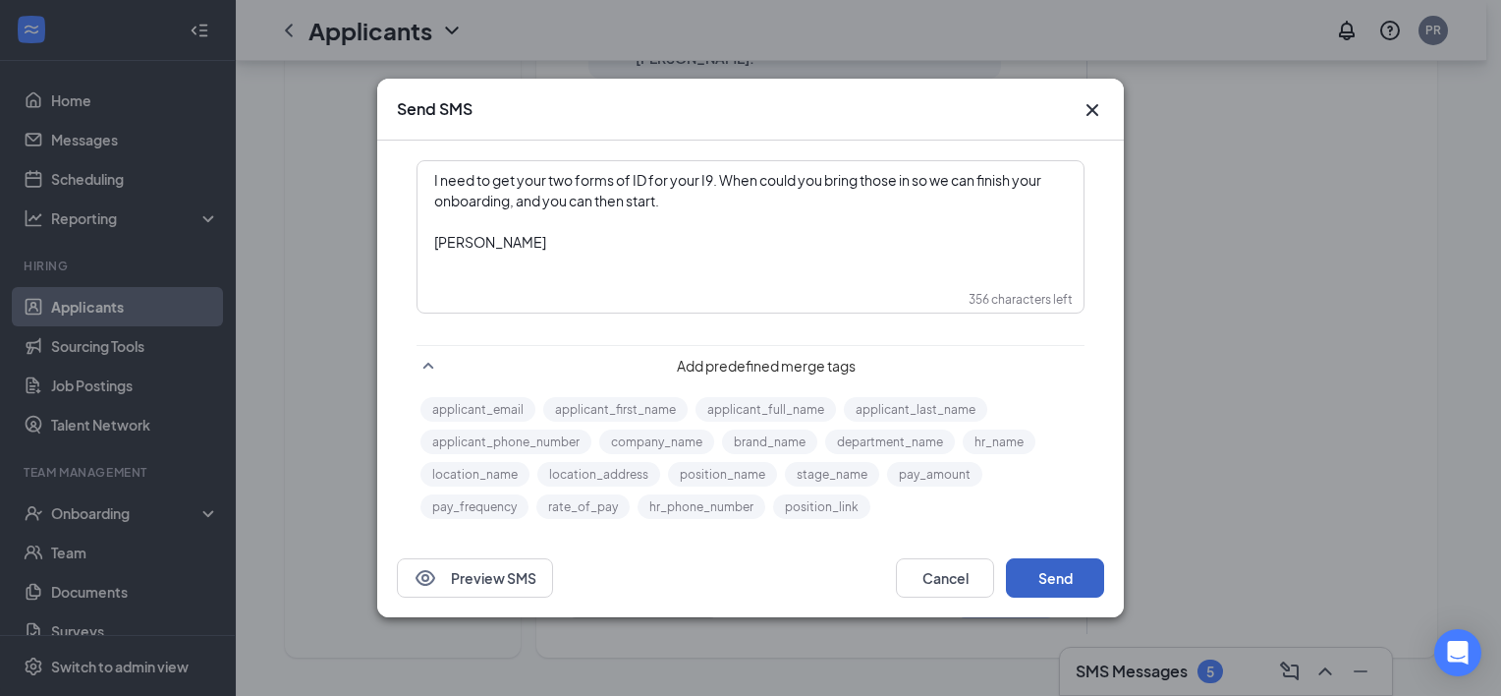
click at [1046, 574] on button "Send" at bounding box center [1055, 577] width 98 height 39
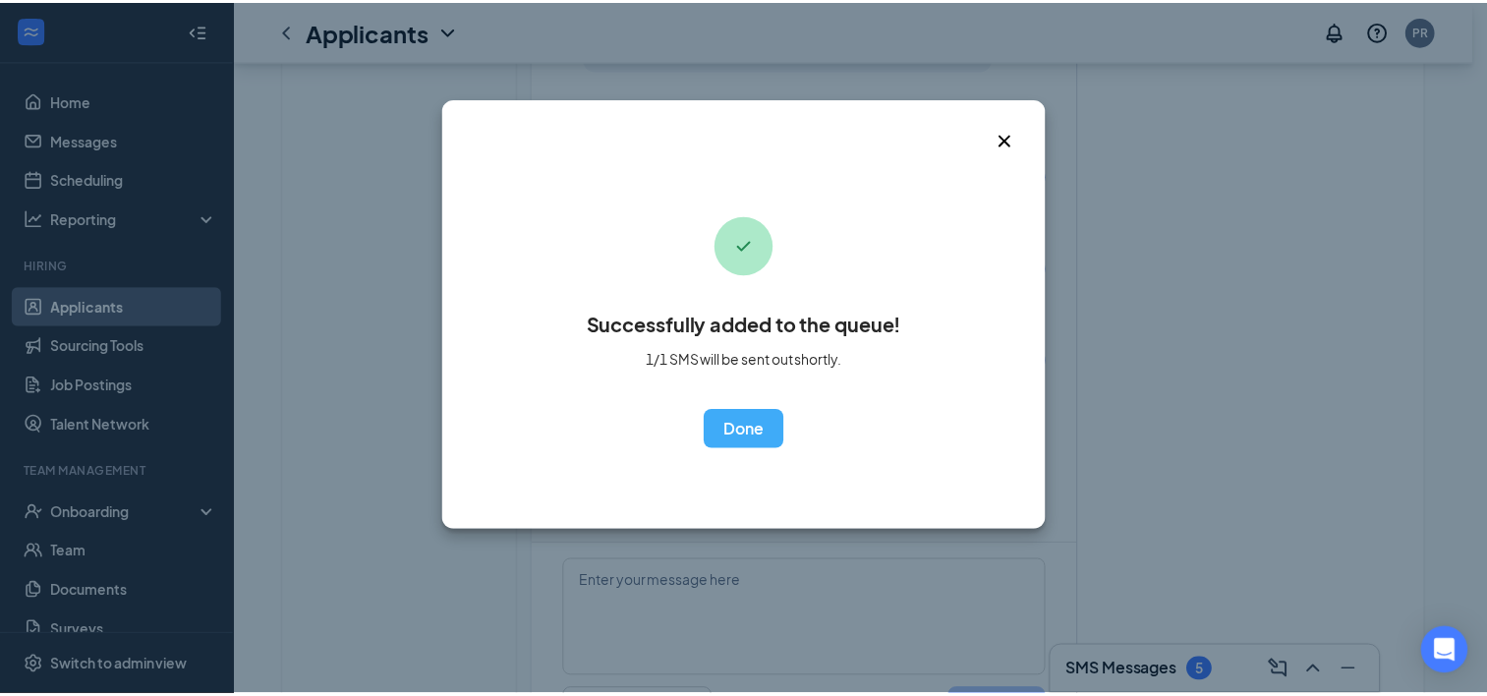
scroll to position [702, 0]
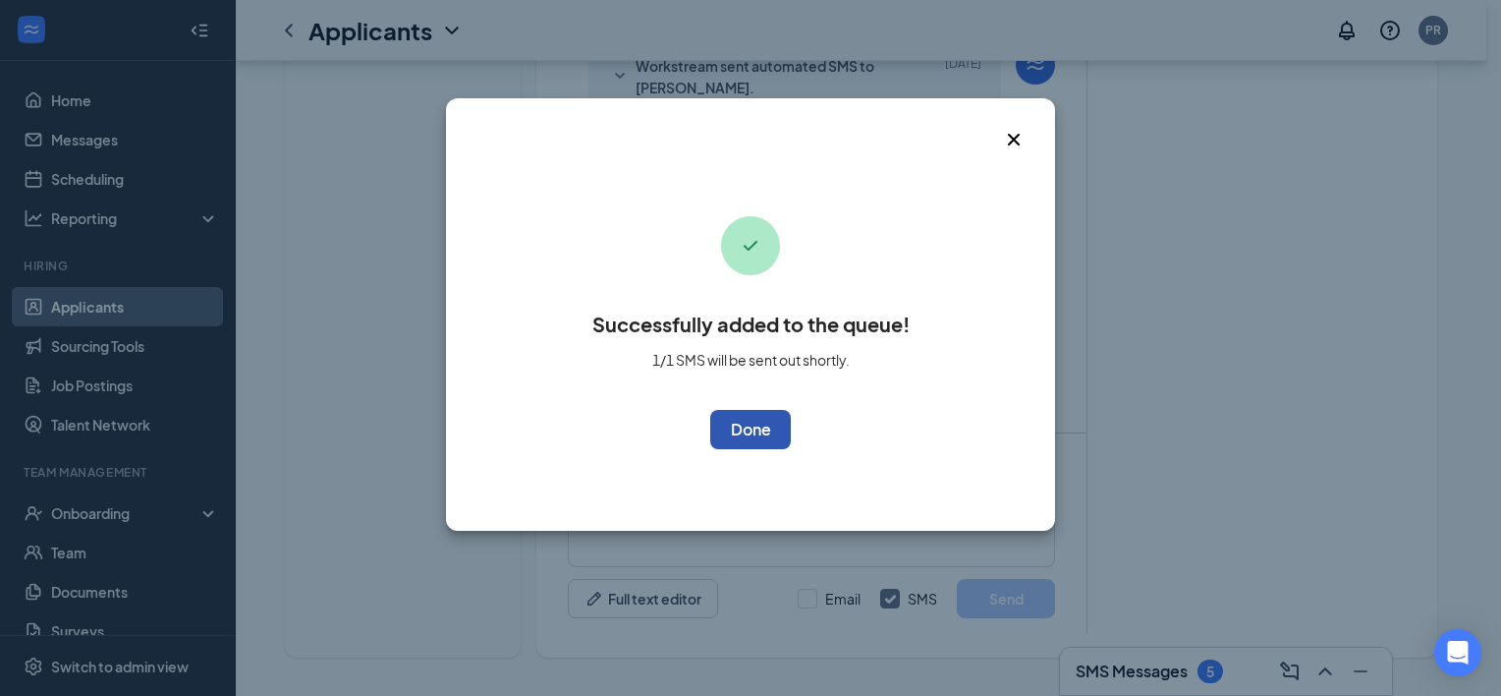
click at [751, 421] on button "OK" at bounding box center [750, 429] width 81 height 39
